Goal: Information Seeking & Learning: Learn about a topic

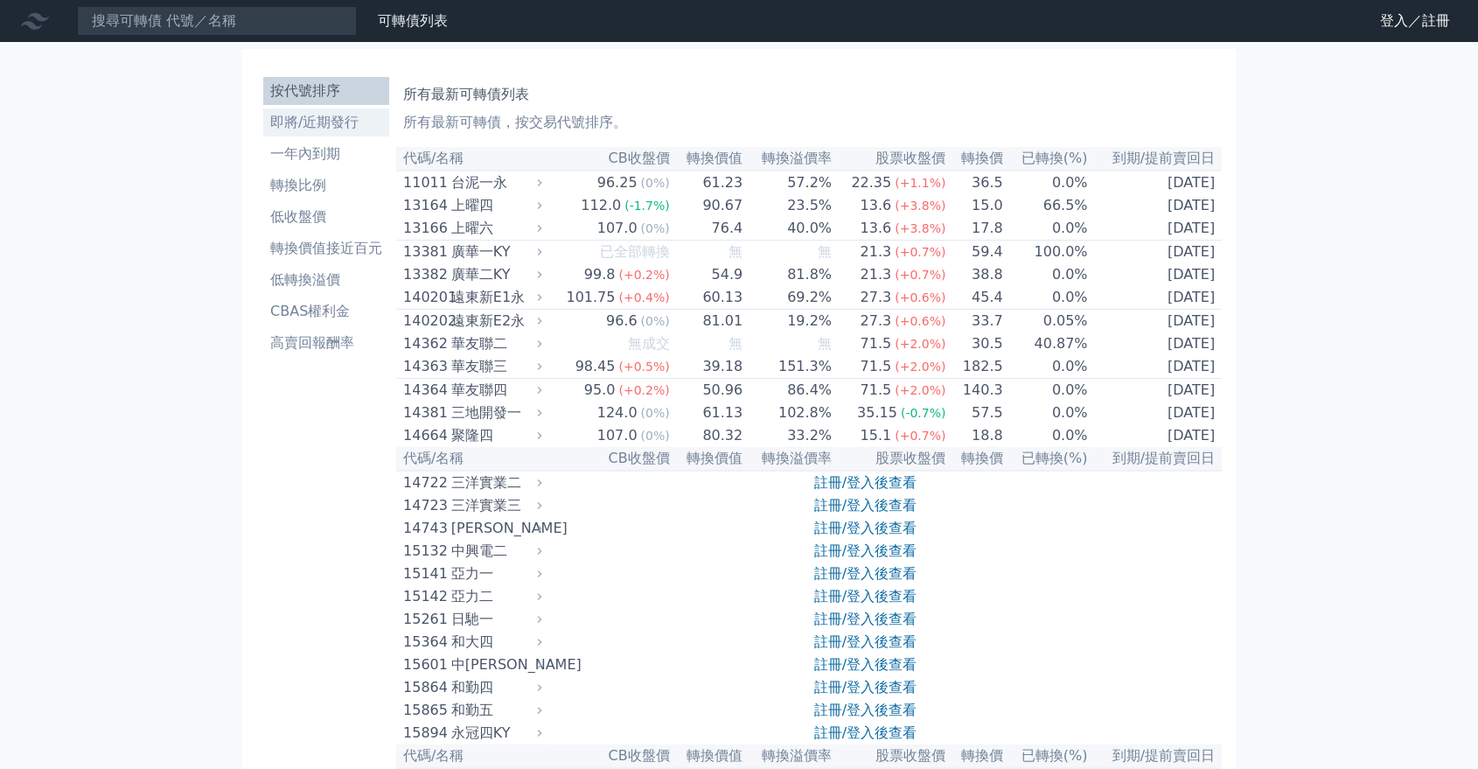
click at [326, 131] on li "即將/近期發行" at bounding box center [326, 122] width 126 height 21
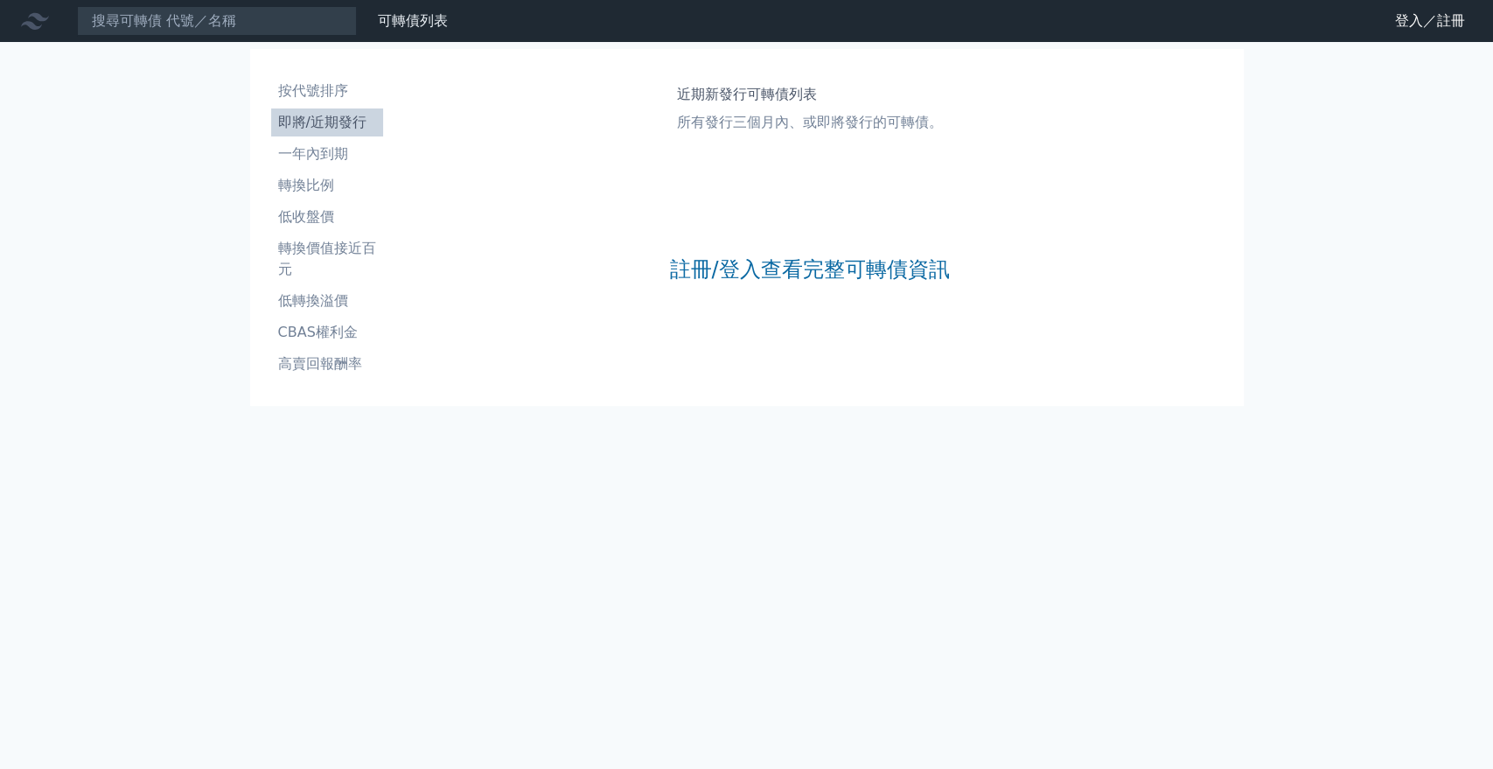
click at [763, 249] on div "註冊/登入查看完整可轉債資訊" at bounding box center [809, 269] width 280 height 231
click at [771, 266] on link "註冊/登入查看完整可轉債資訊" at bounding box center [809, 269] width 280 height 28
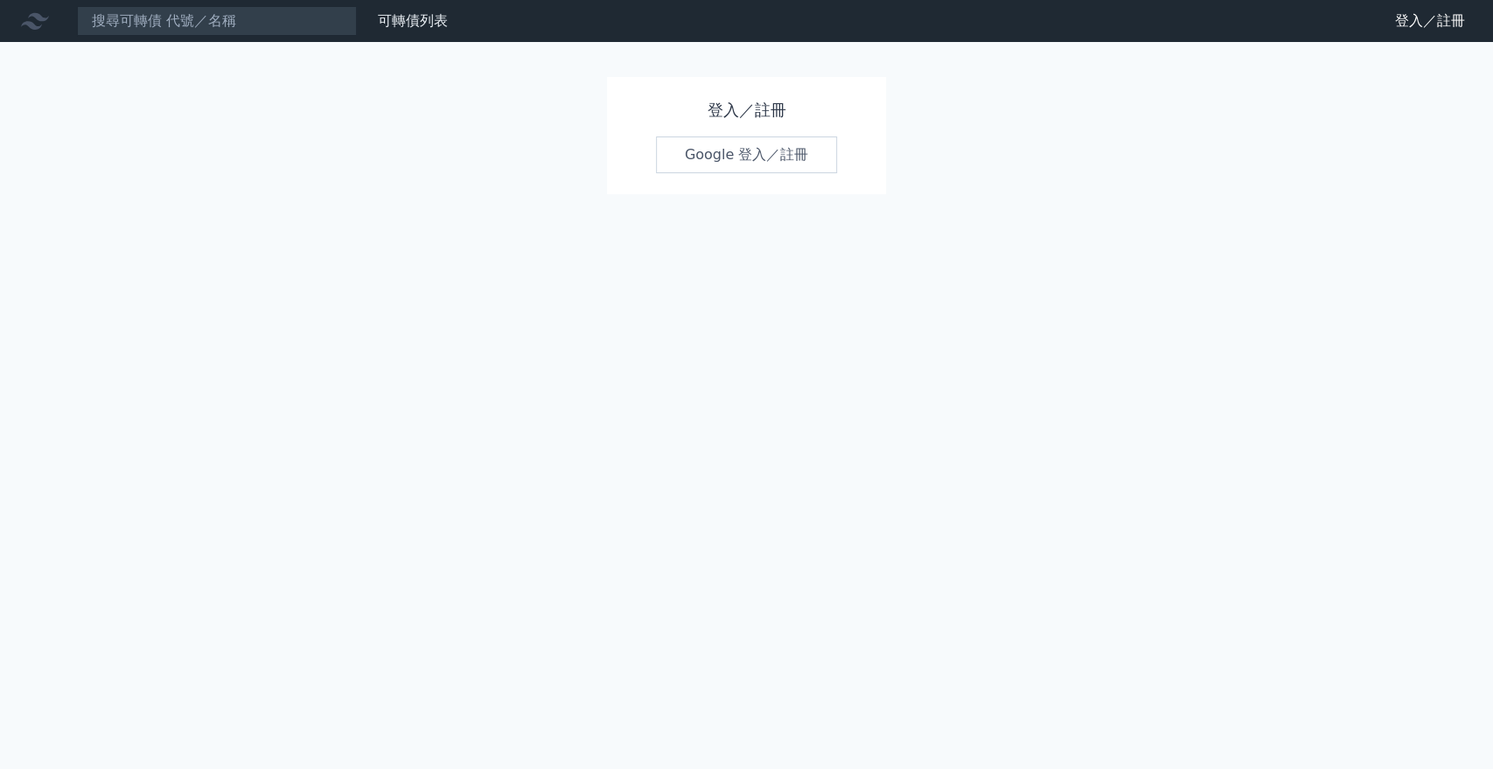
click at [769, 146] on link "Google 登入／註冊" at bounding box center [747, 154] width 182 height 37
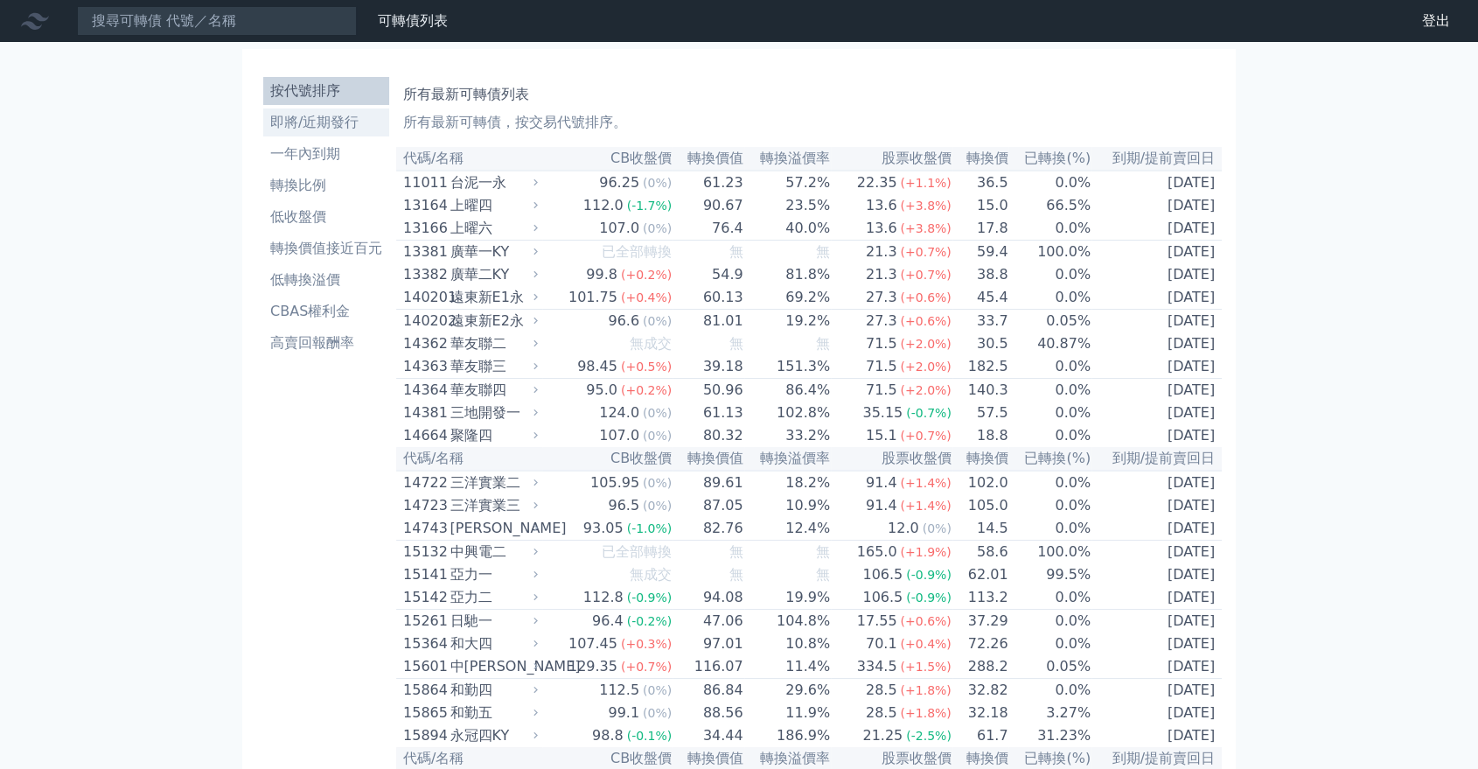
click at [308, 131] on li "即將/近期發行" at bounding box center [326, 122] width 126 height 21
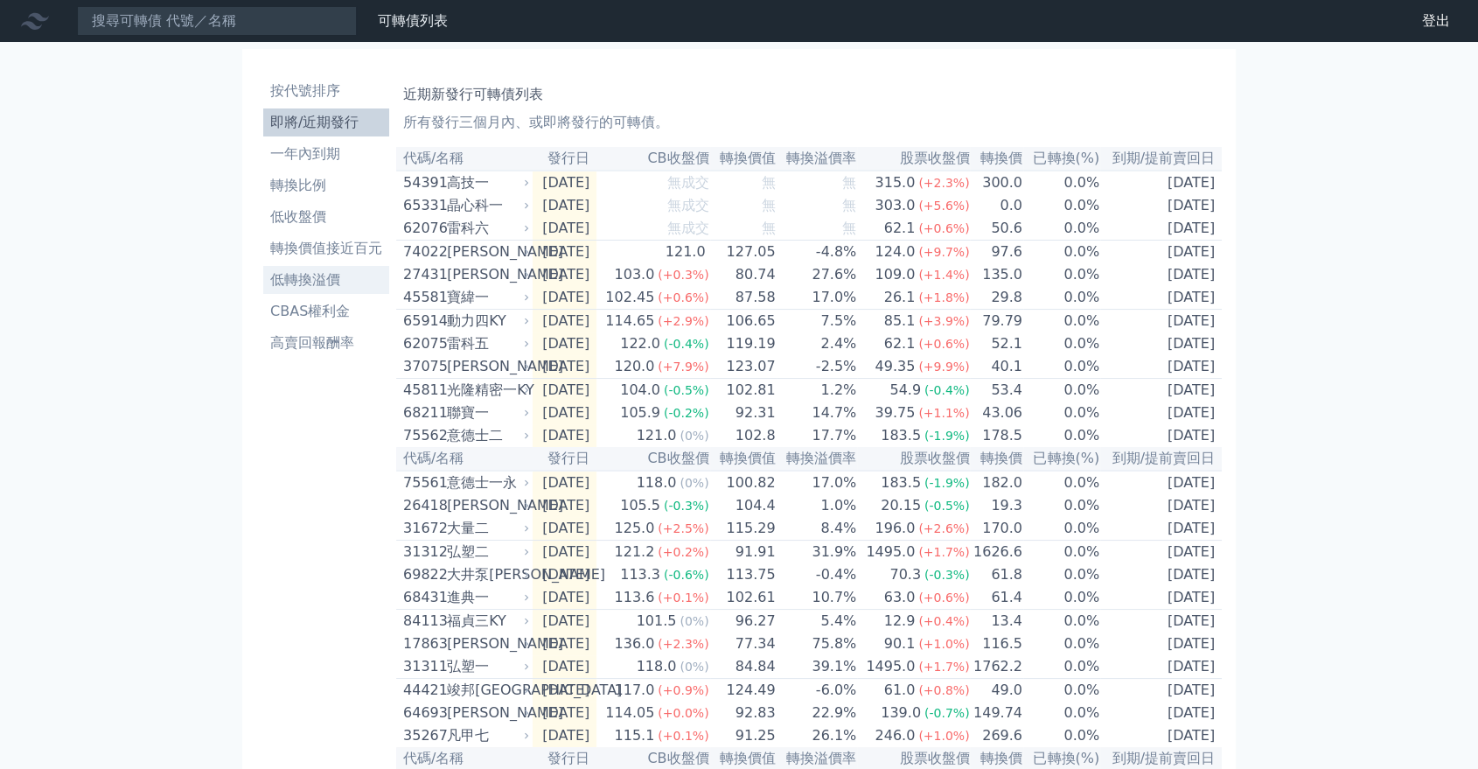
click at [324, 281] on li "低轉換溢價" at bounding box center [326, 279] width 126 height 21
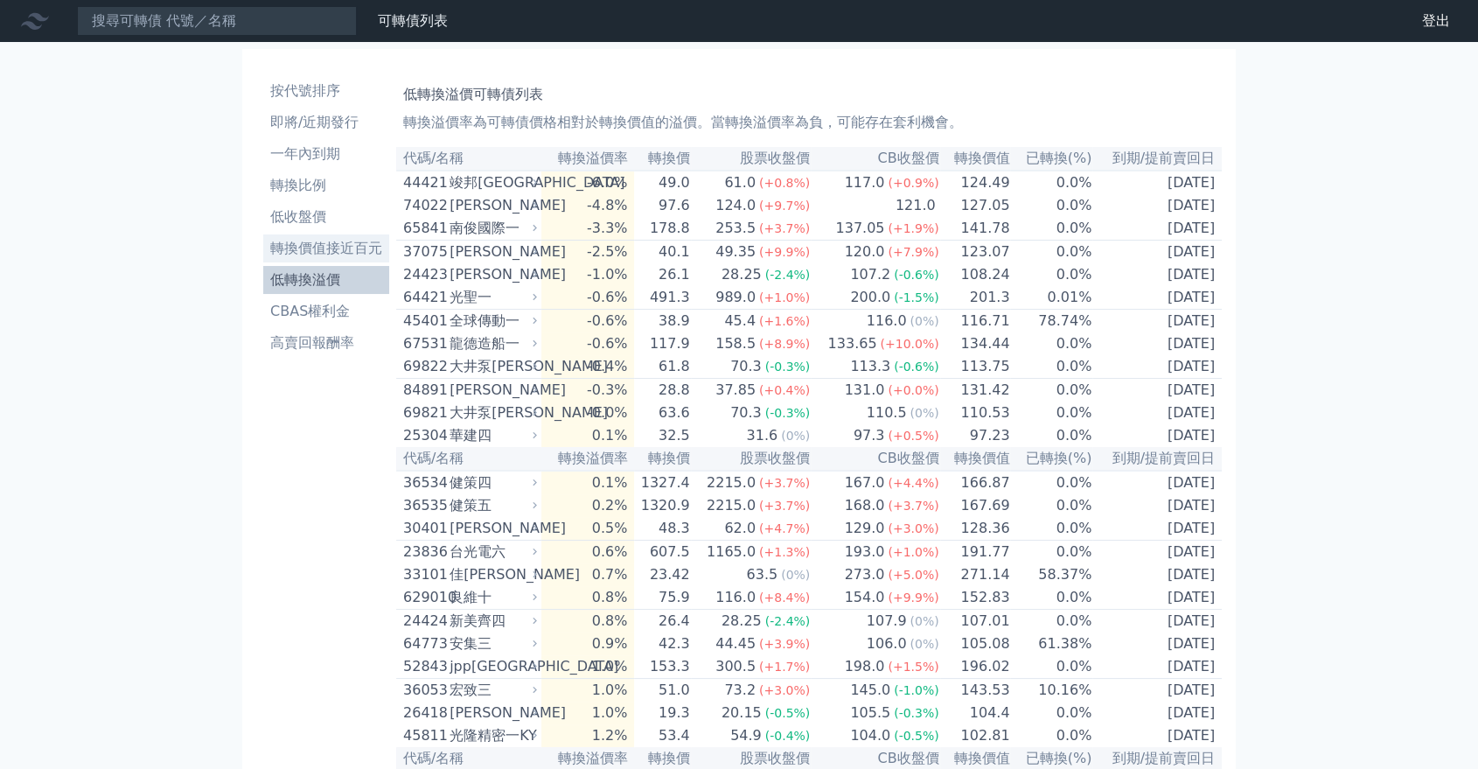
click at [353, 239] on li "轉換價值接近百元" at bounding box center [326, 248] width 126 height 21
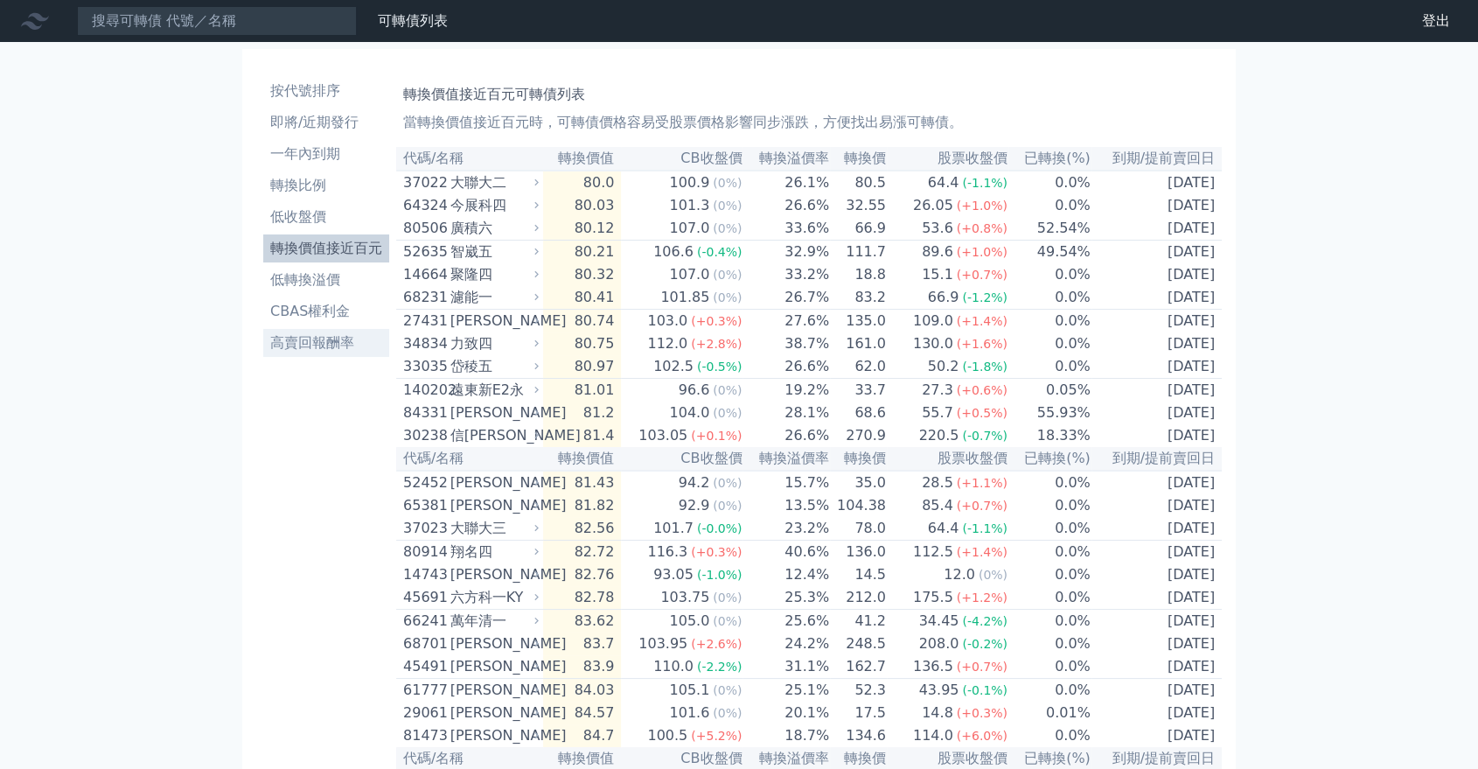
click at [334, 352] on li "高賣回報酬率" at bounding box center [326, 342] width 126 height 21
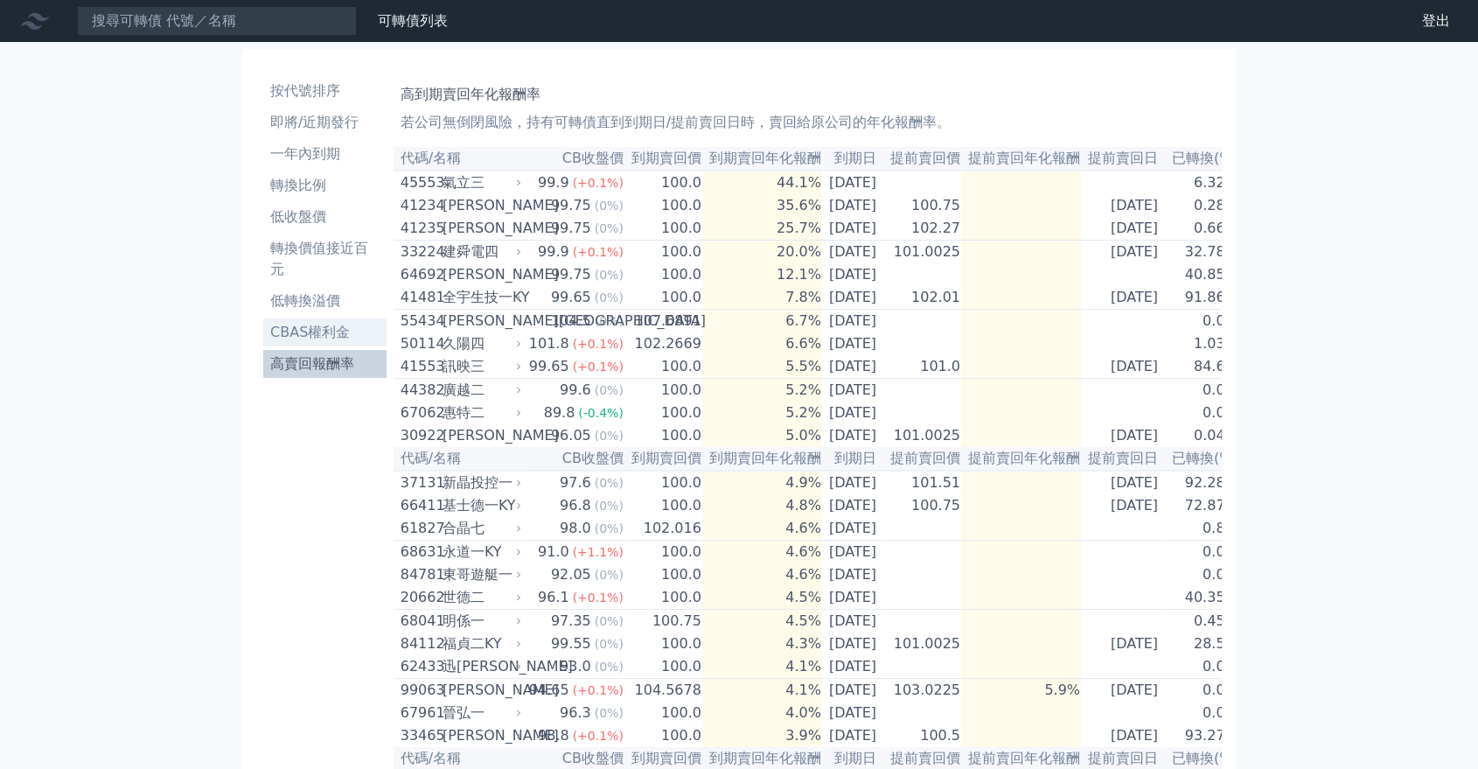
click at [325, 335] on li "CBAS權利金" at bounding box center [324, 332] width 123 height 21
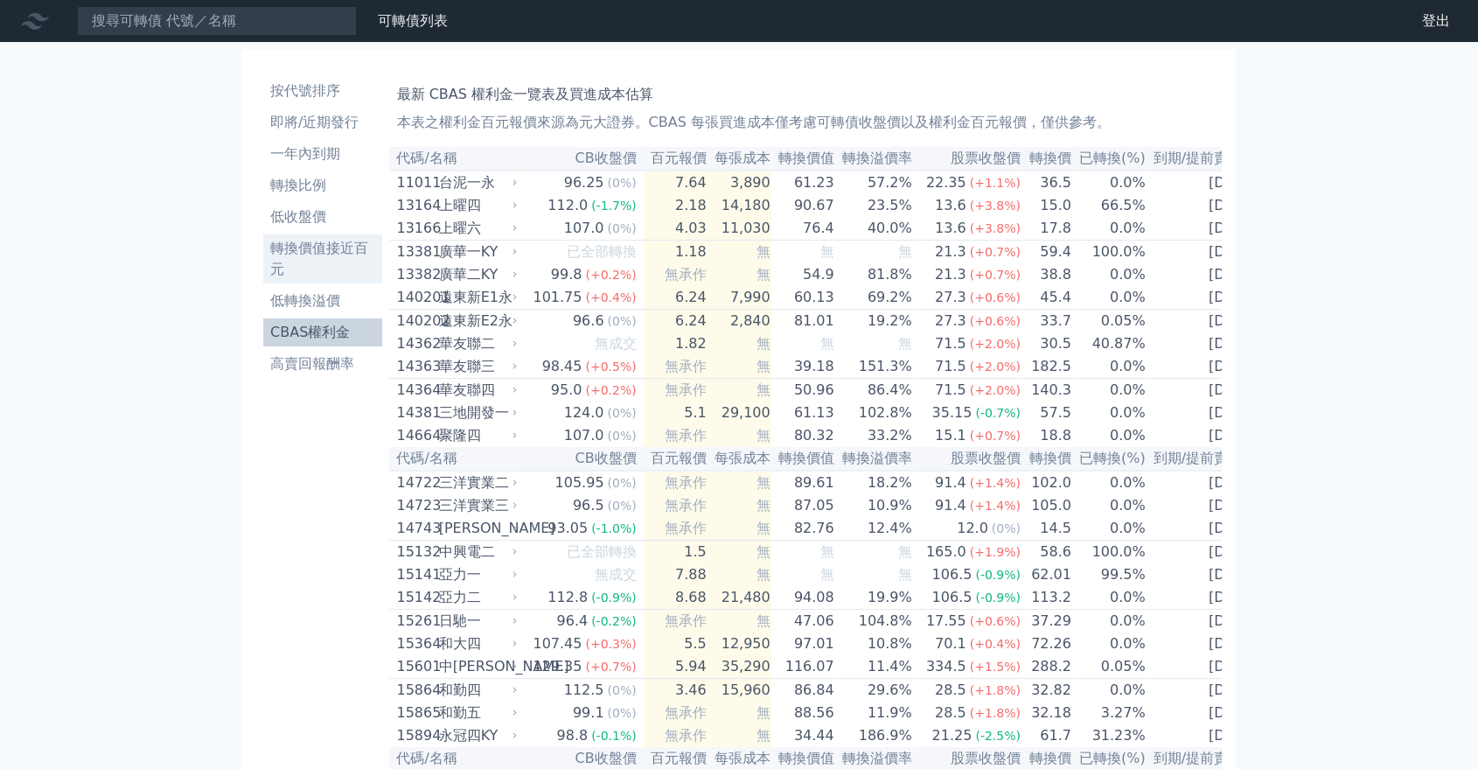
click at [342, 273] on li "轉換價值接近百元" at bounding box center [322, 259] width 119 height 42
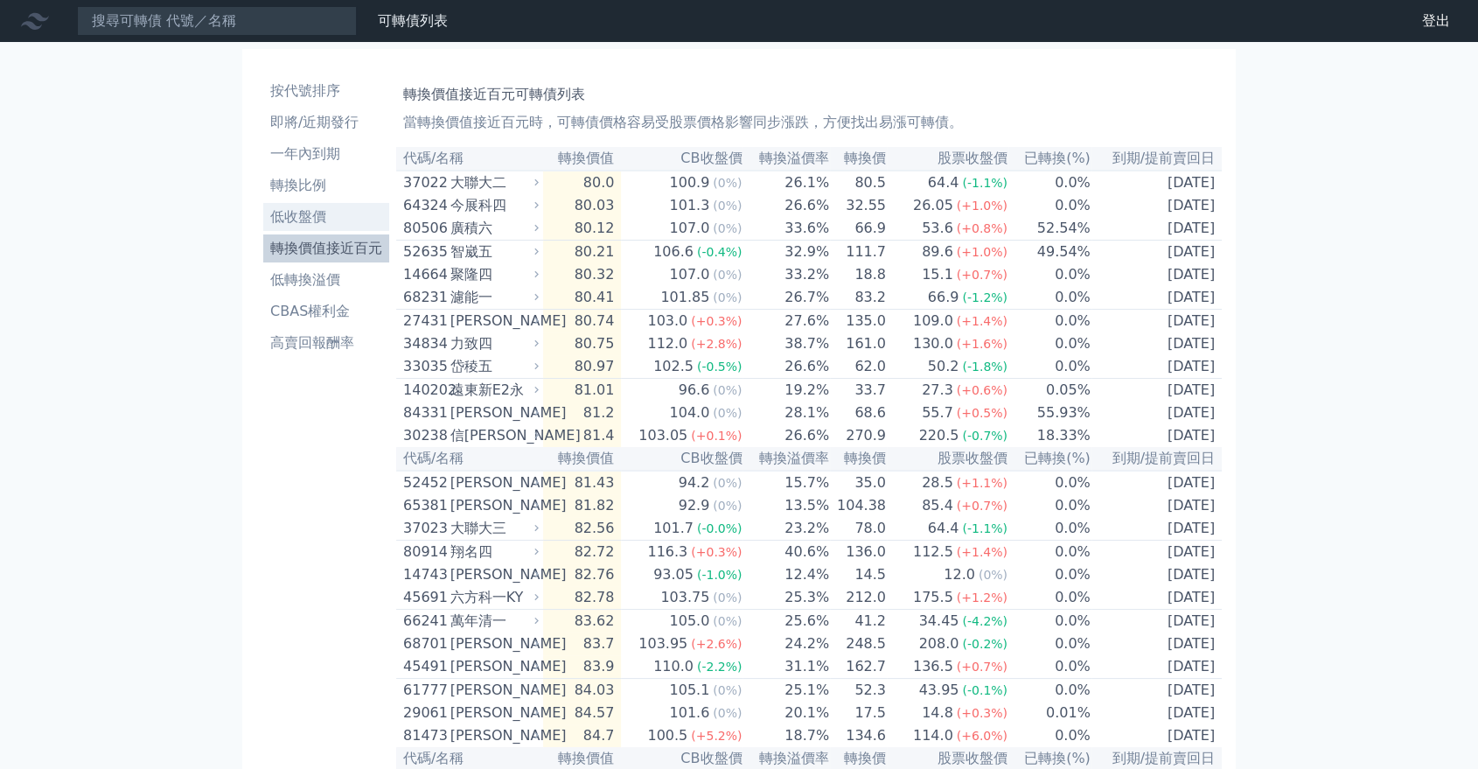
click at [352, 222] on li "低收盤價" at bounding box center [326, 216] width 126 height 21
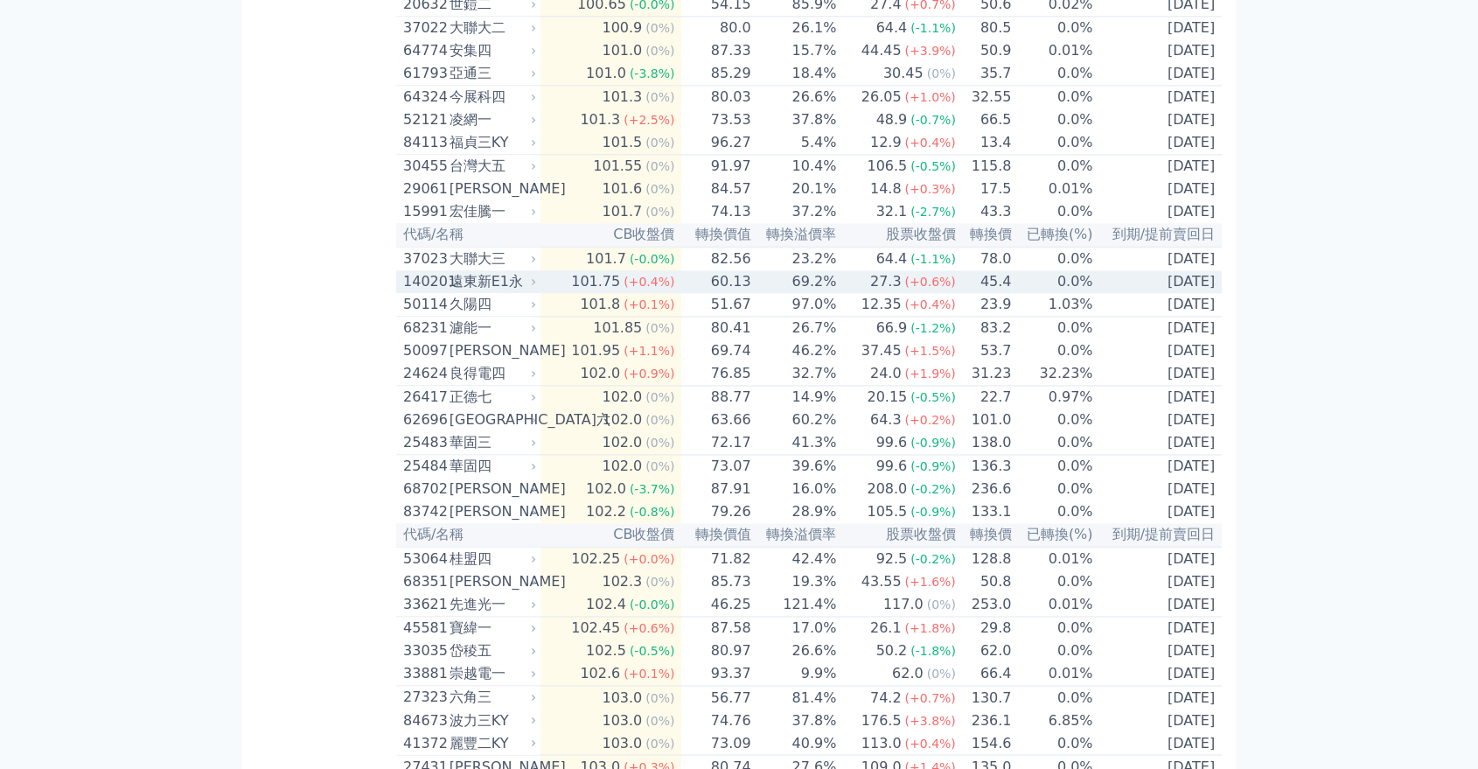
scroll to position [2526, 0]
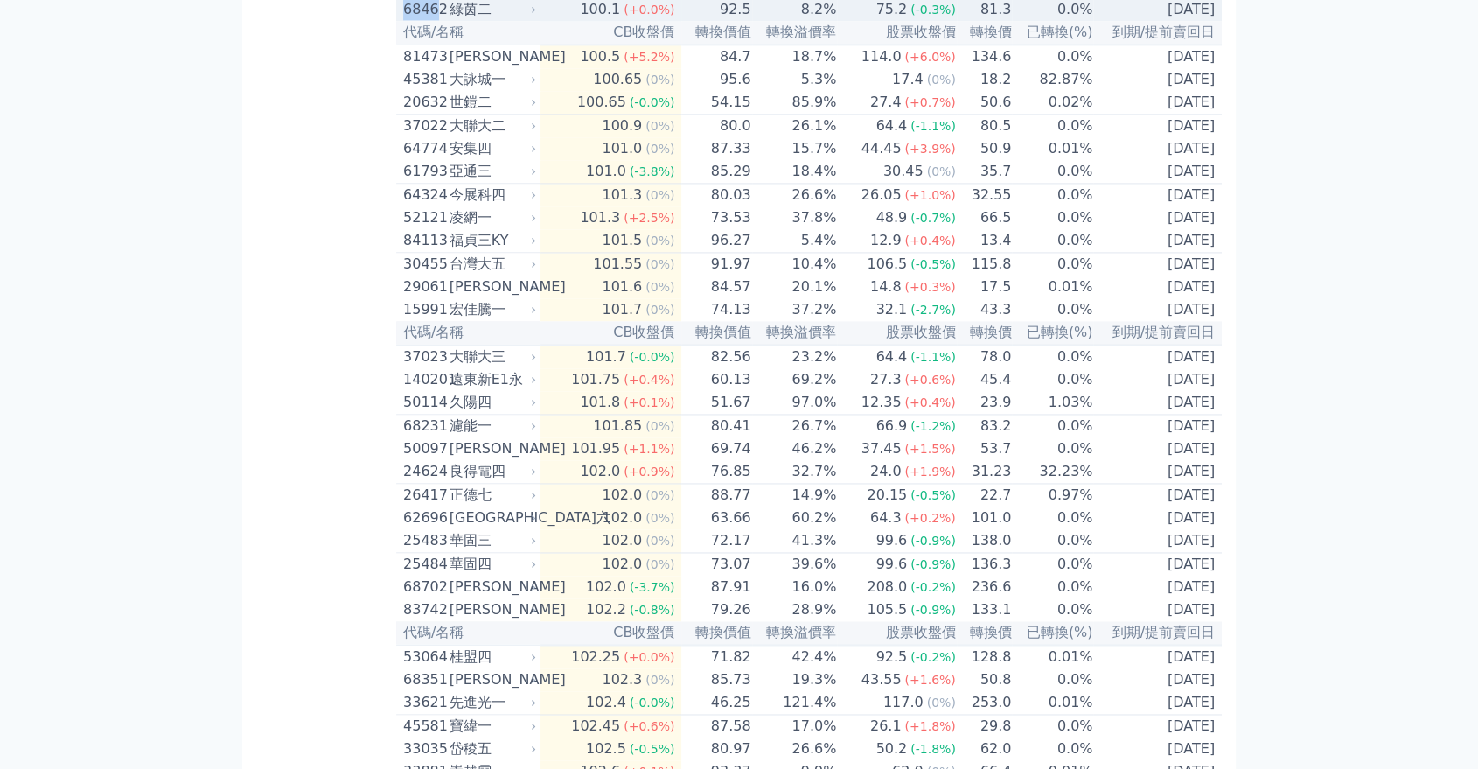
drag, startPoint x: 399, startPoint y: 186, endPoint x: 429, endPoint y: 173, distance: 33.3
click at [436, 21] on td "68462 綠茵二" at bounding box center [468, 9] width 144 height 23
copy div "6846"
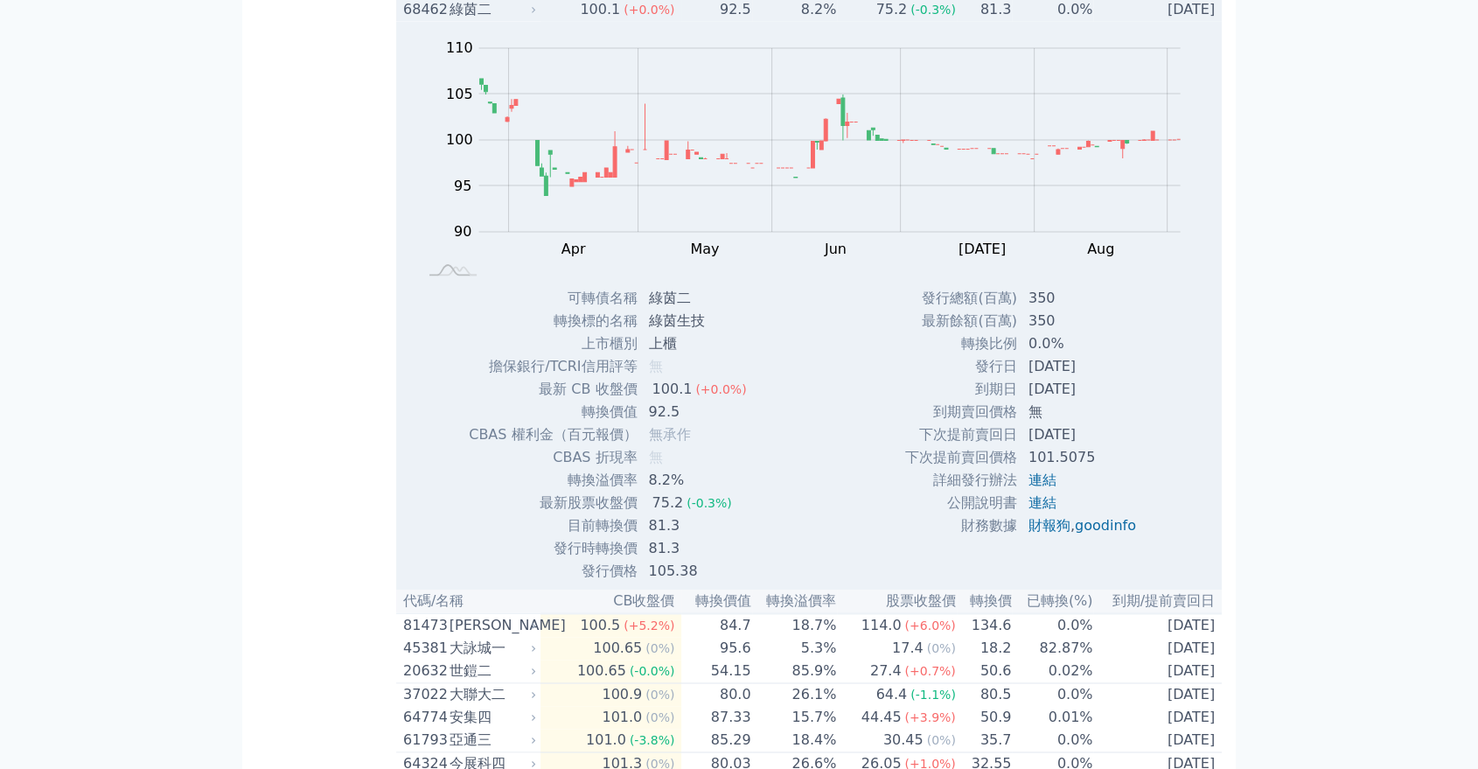
click at [460, 20] on div "綠茵二" at bounding box center [491, 9] width 83 height 21
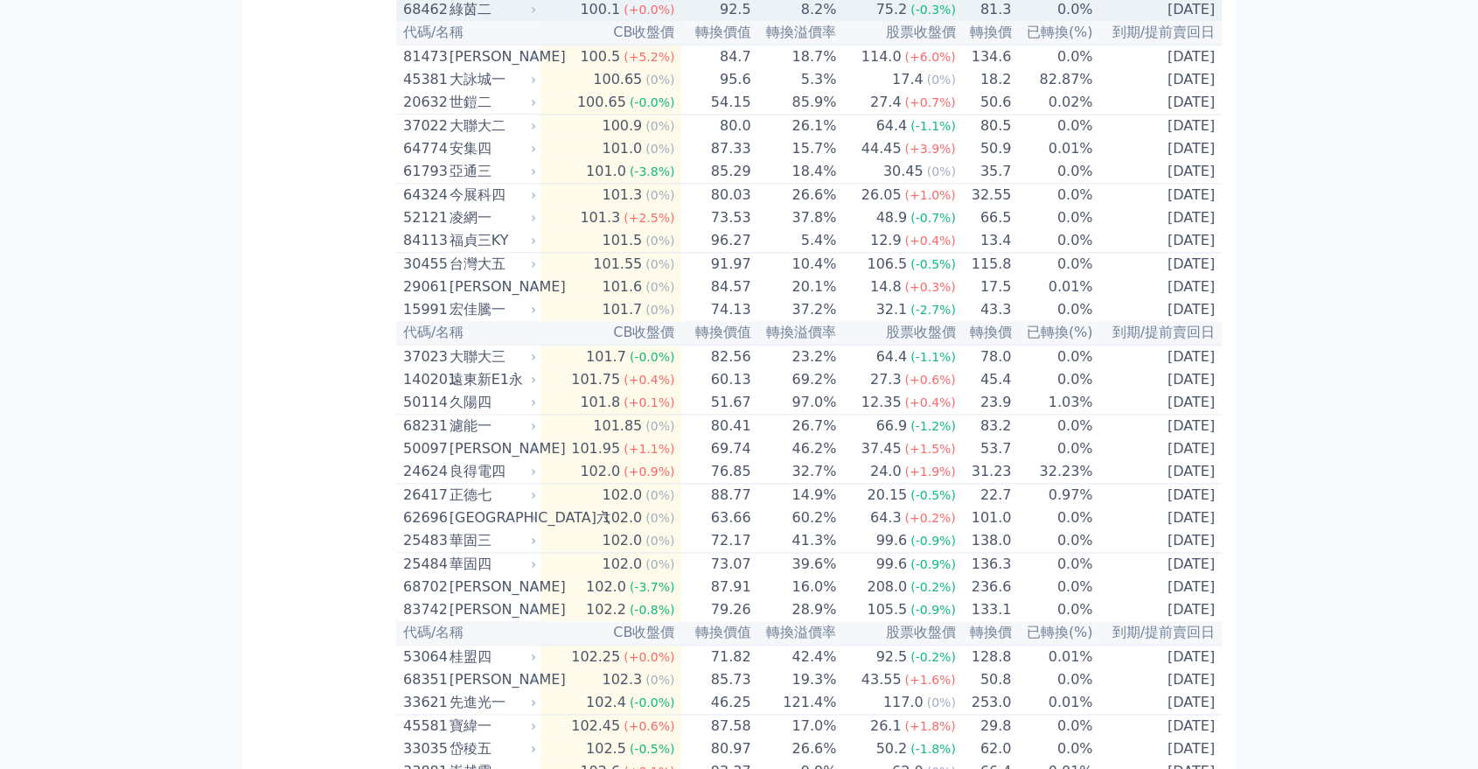
click at [437, 20] on div "68462" at bounding box center [424, 9] width 42 height 21
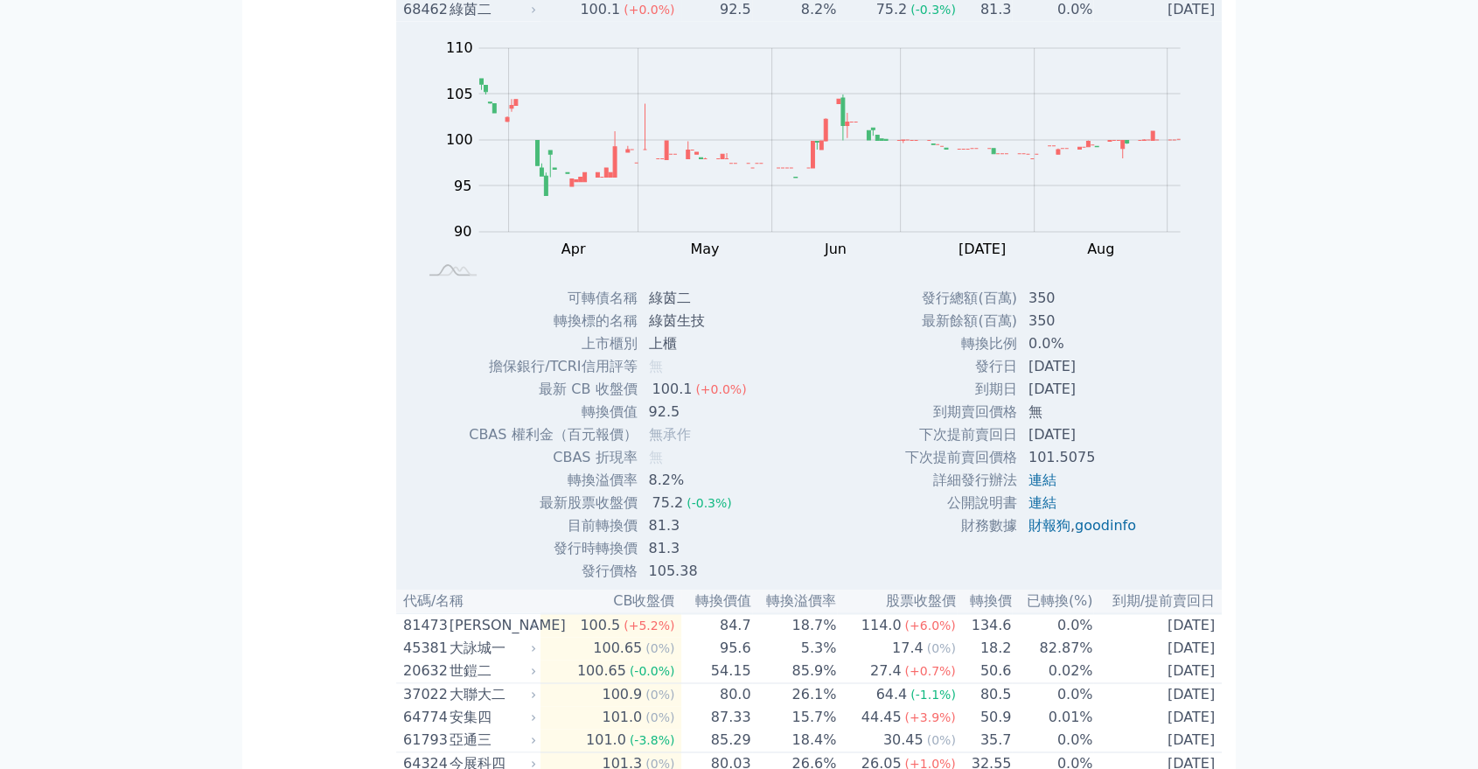
click at [487, 20] on div "綠茵二" at bounding box center [491, 9] width 83 height 21
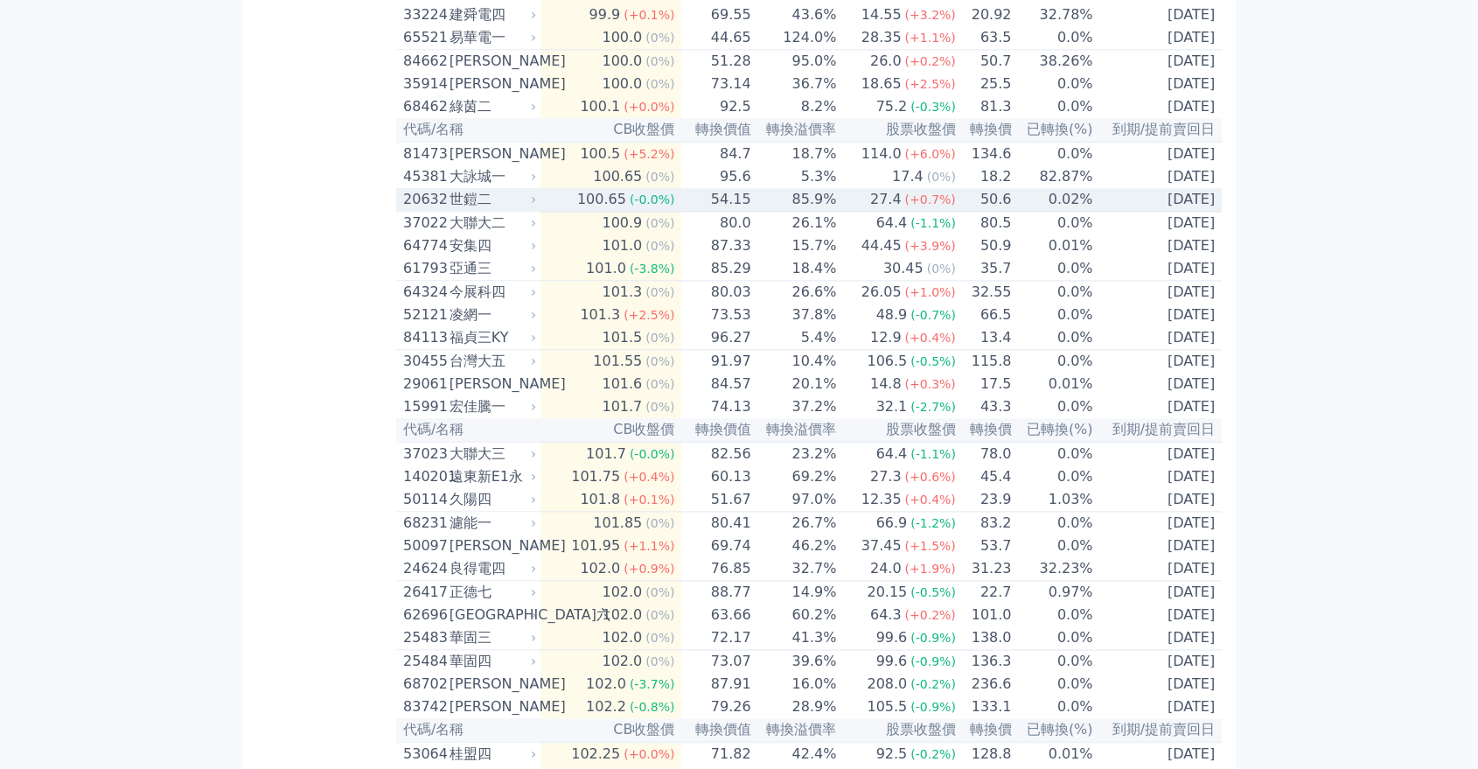
scroll to position [2332, 0]
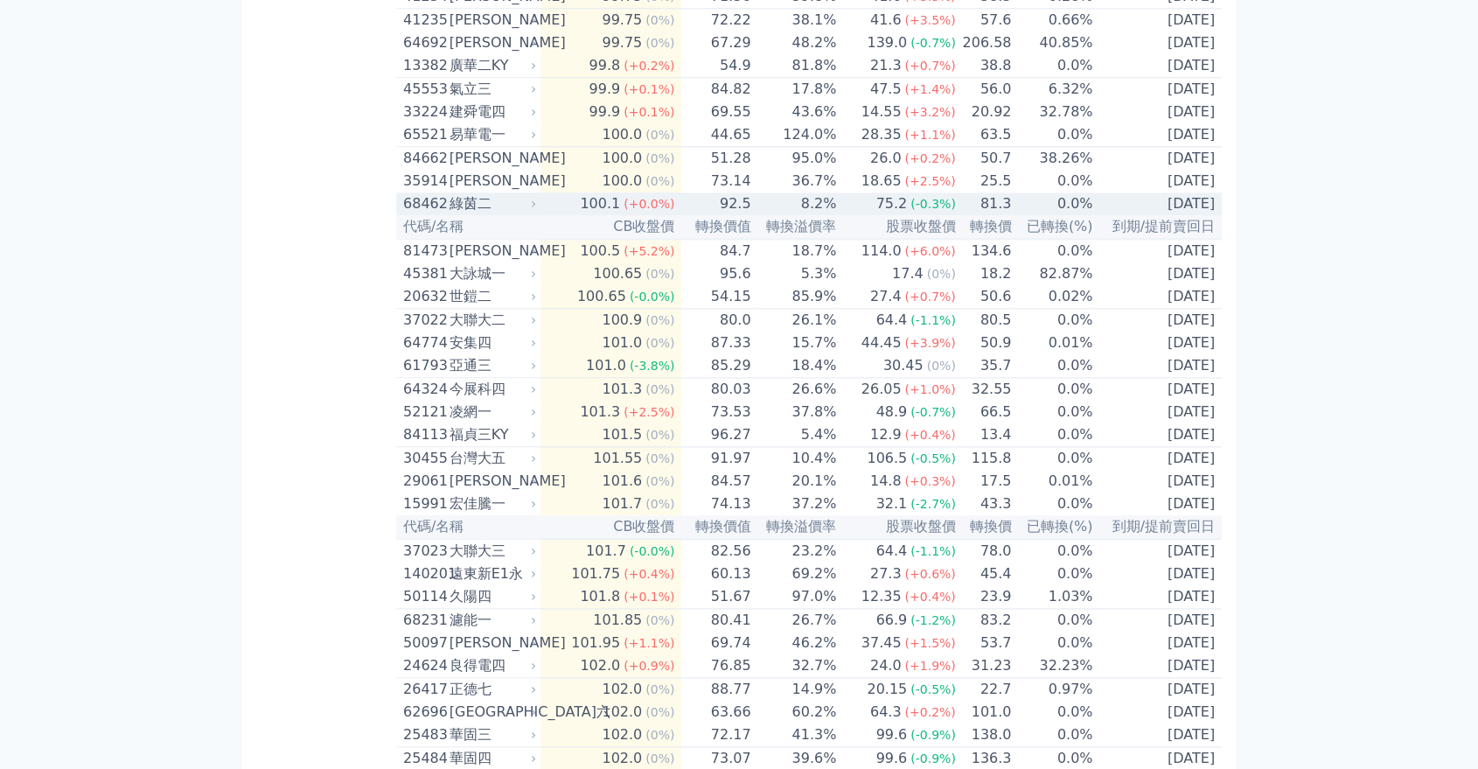
click at [497, 214] on div "綠茵二" at bounding box center [491, 203] width 83 height 21
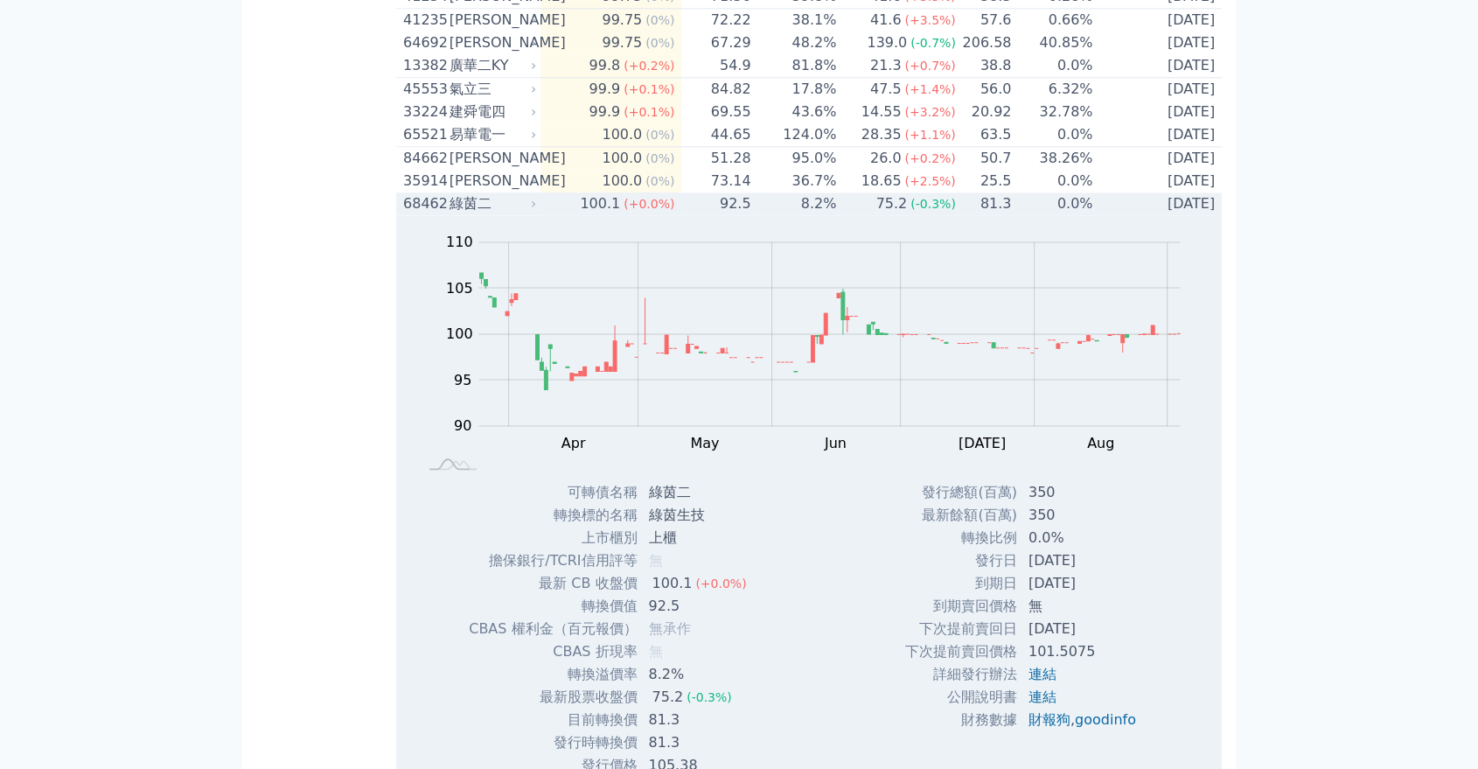
scroll to position [2624, 0]
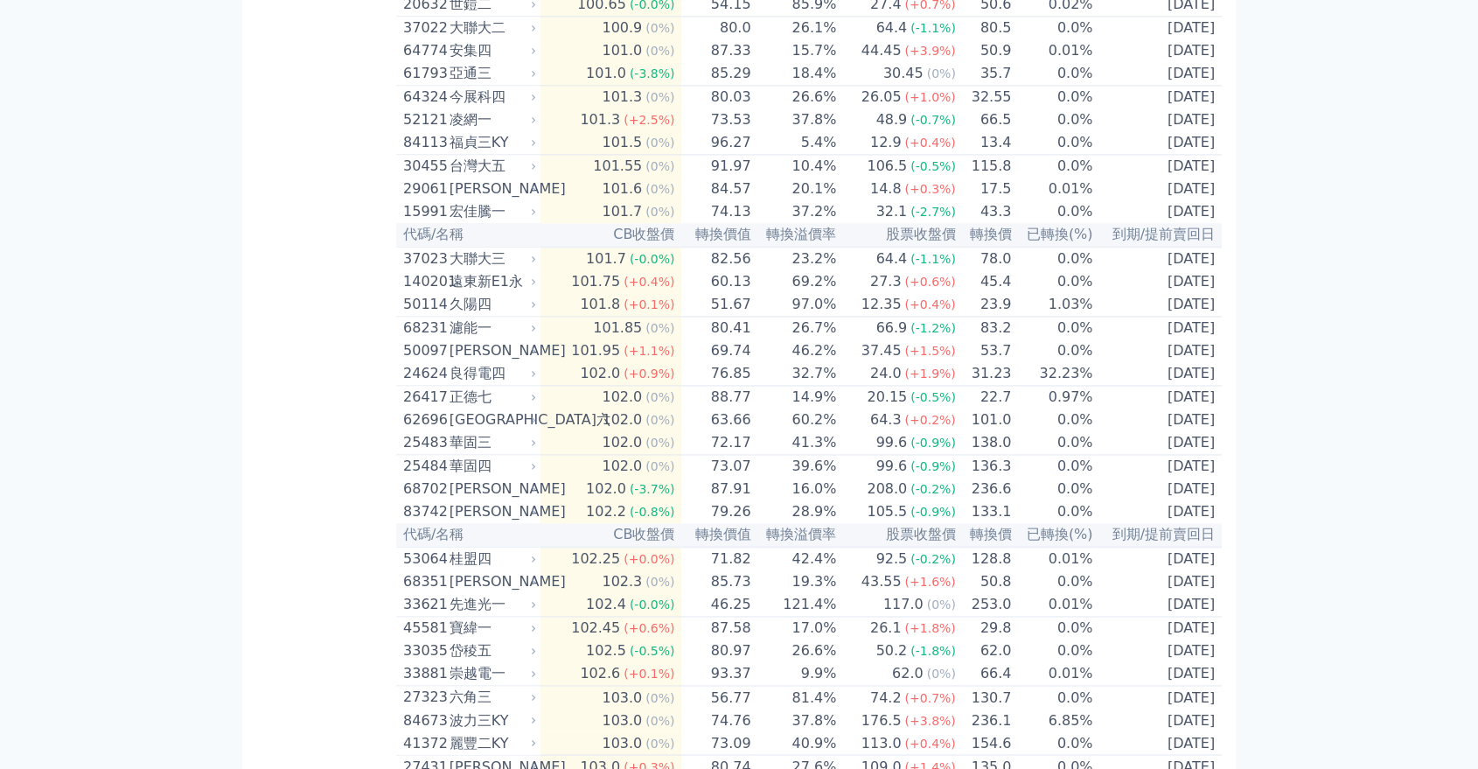
drag, startPoint x: 399, startPoint y: 140, endPoint x: 434, endPoint y: 140, distance: 35.0
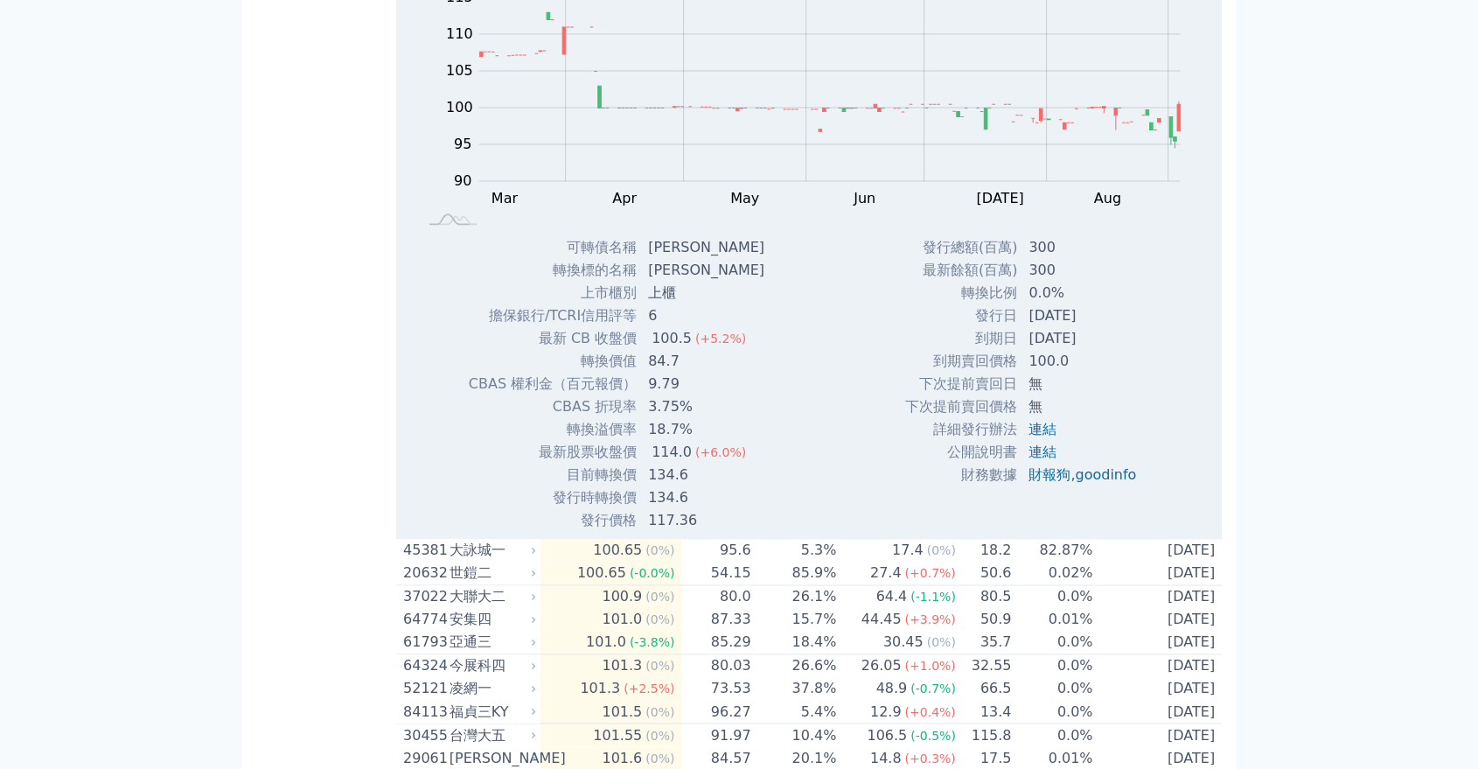
copy div "8147"
